Goal: Entertainment & Leisure: Consume media (video, audio)

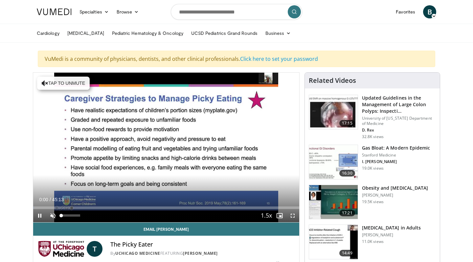
click at [53, 213] on span "Video Player" at bounding box center [52, 215] width 13 height 13
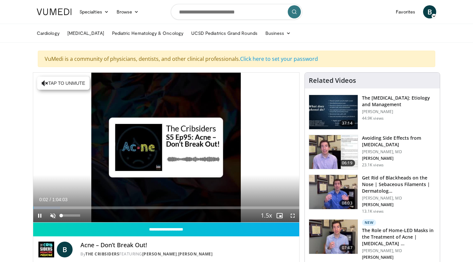
click at [50, 213] on span "Video Player" at bounding box center [52, 215] width 13 height 13
